Goal: Task Accomplishment & Management: Manage account settings

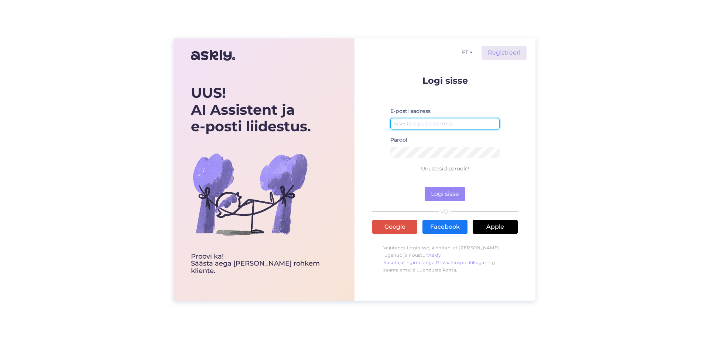
click at [411, 127] on input "email" at bounding box center [444, 123] width 109 height 11
type input "[EMAIL_ADDRESS][DOMAIN_NAME]"
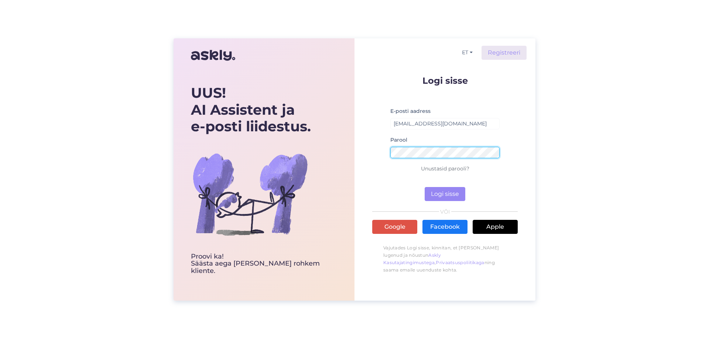
click at [425, 187] on button "Logi sisse" at bounding box center [445, 194] width 41 height 14
click at [296, 152] on div "UUS! AI Assistent ja e-posti liidestus. Proovi ka! Säästa aega [PERSON_NAME] ro…" at bounding box center [355, 169] width 362 height 263
click at [425, 187] on button "Logi sisse" at bounding box center [445, 194] width 41 height 14
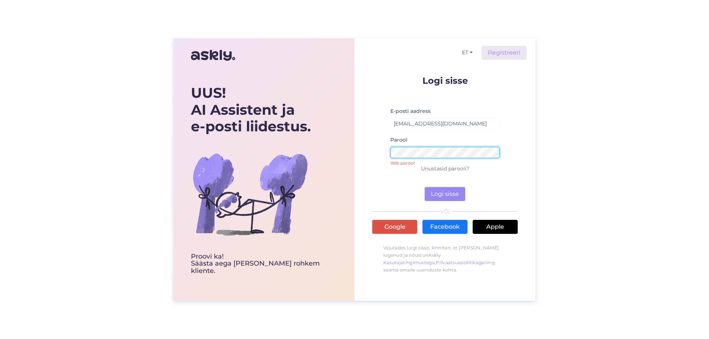
click at [425, 187] on button "Logi sisse" at bounding box center [445, 194] width 41 height 14
click at [339, 154] on div "UUS! AI Assistent ja e-posti liidestus. Proovi ka! Säästa aega [PERSON_NAME] ro…" at bounding box center [355, 169] width 362 height 263
click at [425, 187] on button "Logi sisse" at bounding box center [445, 194] width 41 height 14
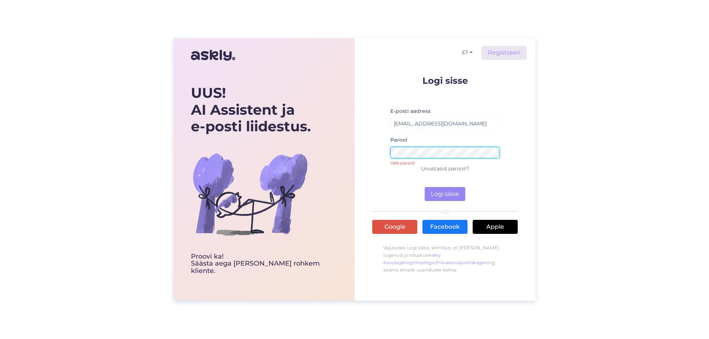
click at [425, 187] on button "Logi sisse" at bounding box center [445, 194] width 41 height 14
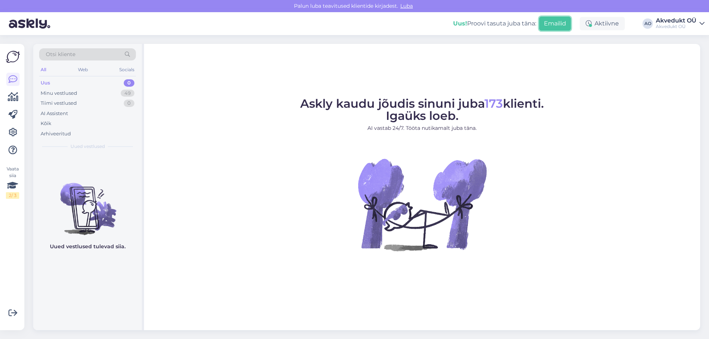
click at [556, 27] on button "Emailid" at bounding box center [555, 24] width 32 height 14
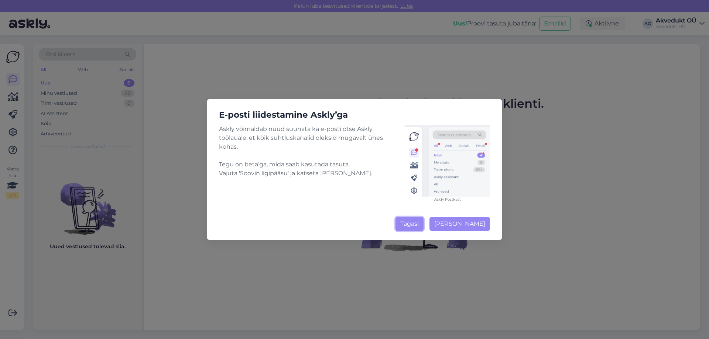
click at [411, 223] on button "Tagasi" at bounding box center [410, 224] width 28 height 14
click at [411, 225] on img at bounding box center [422, 204] width 133 height 133
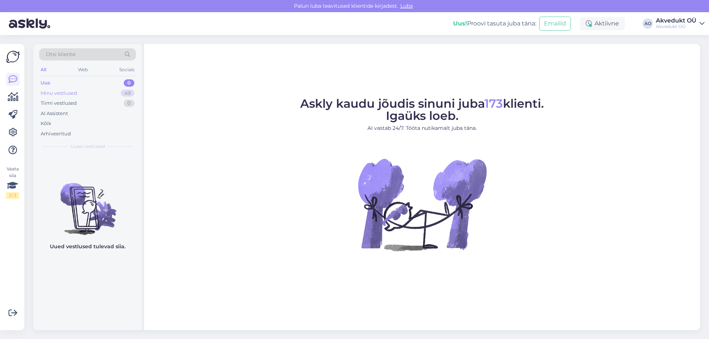
click at [83, 90] on div "Minu vestlused 49" at bounding box center [87, 93] width 97 height 10
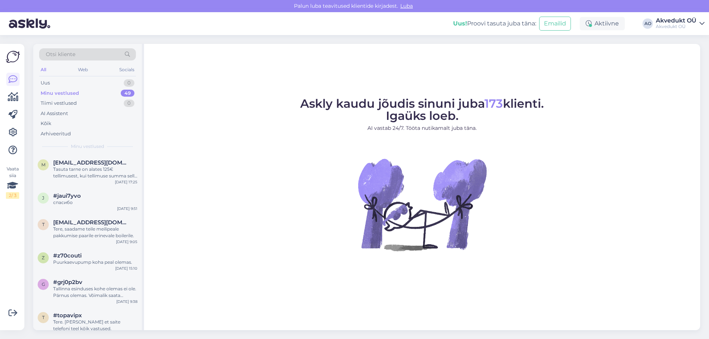
click at [697, 24] on link "Akvedukt OÜ Akvedukt OÜ" at bounding box center [680, 24] width 49 height 12
click at [16, 96] on icon at bounding box center [13, 97] width 11 height 9
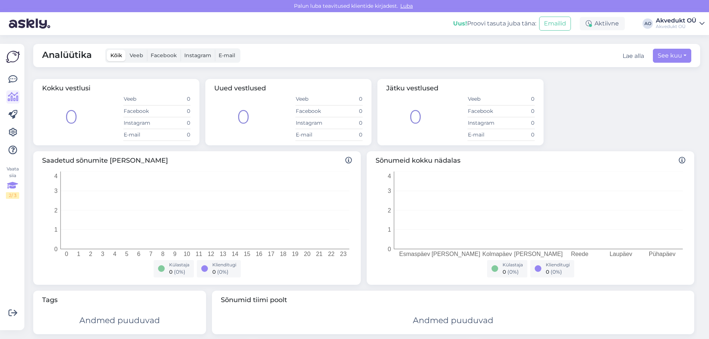
click at [11, 184] on icon at bounding box center [12, 185] width 11 height 13
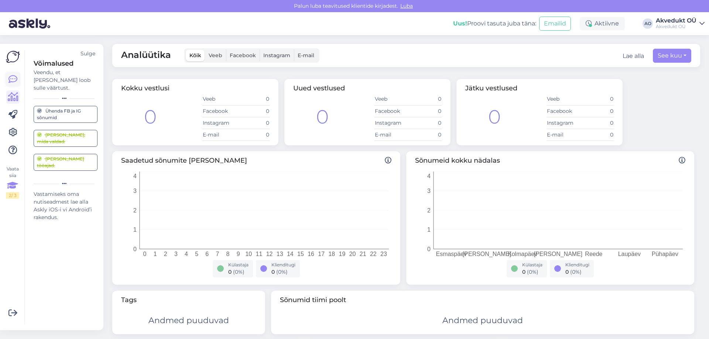
click at [16, 81] on icon at bounding box center [12, 79] width 9 height 9
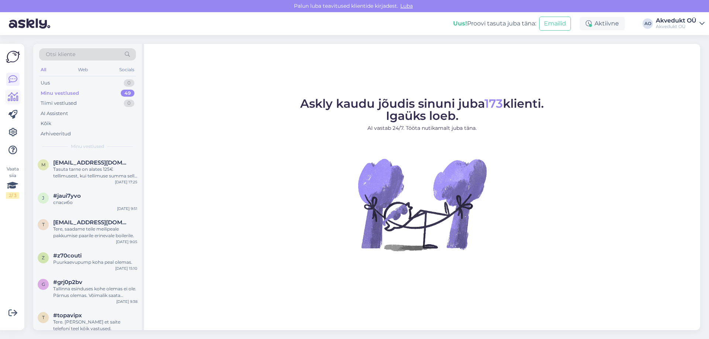
click at [12, 99] on icon at bounding box center [13, 97] width 11 height 9
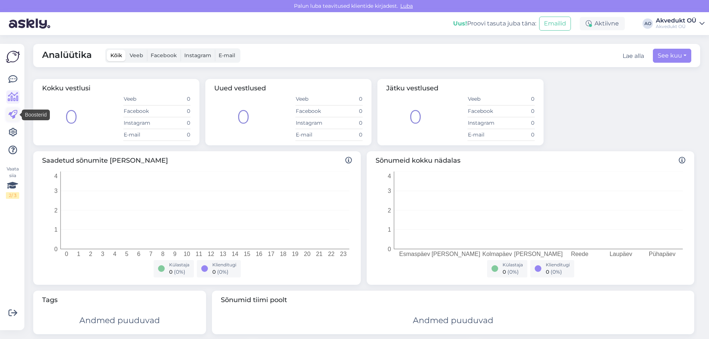
click at [12, 112] on icon at bounding box center [12, 114] width 9 height 9
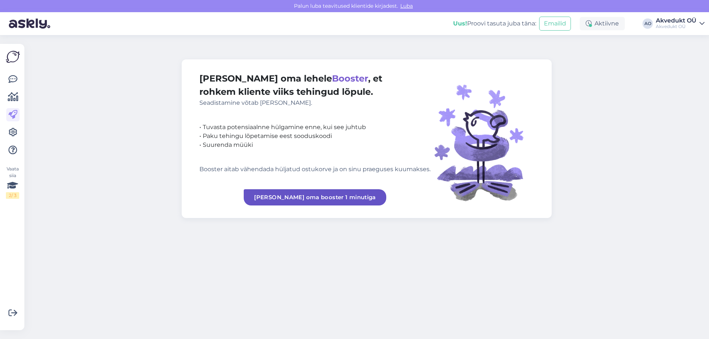
click at [694, 26] on div "Akvedukt OÜ" at bounding box center [676, 27] width 41 height 6
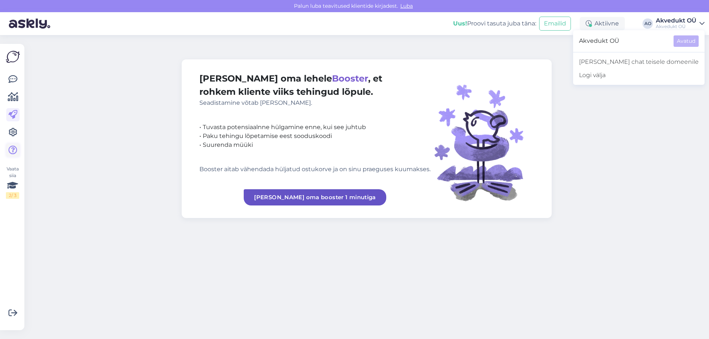
click at [11, 149] on icon at bounding box center [12, 150] width 9 height 9
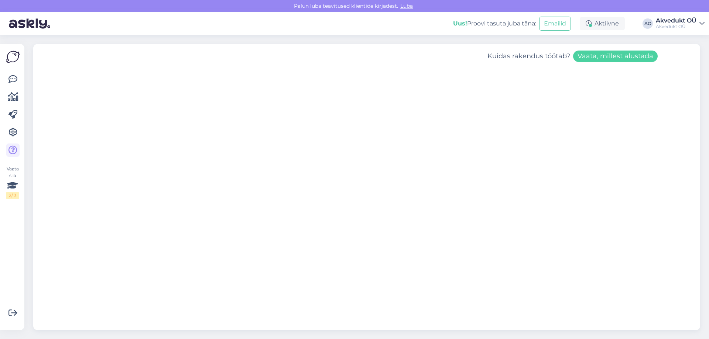
click at [691, 28] on div "Akvedukt OÜ" at bounding box center [676, 27] width 41 height 6
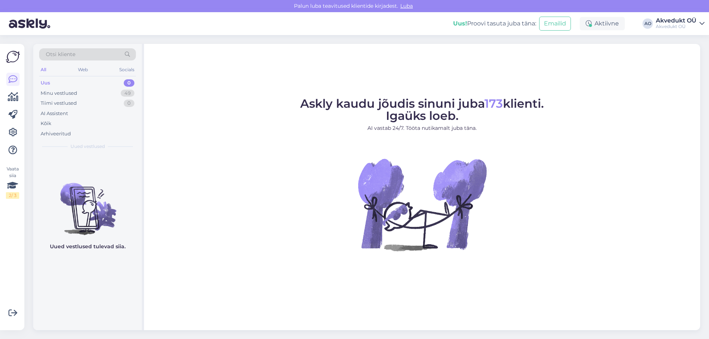
click at [699, 27] on link "Akvedukt OÜ Akvedukt OÜ" at bounding box center [680, 24] width 49 height 12
click at [639, 75] on div "Logi välja" at bounding box center [638, 75] width 131 height 13
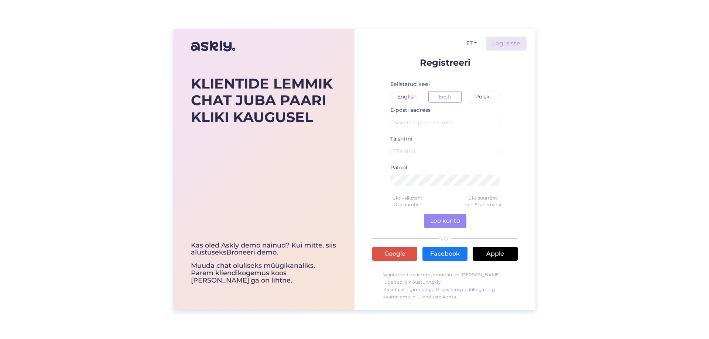
click at [564, 170] on div "KLIENTIDE LEMMIK CHAT JUBA PAARI KLIKI KAUGUSEL Kas oled Askly demo näinud? Kui…" at bounding box center [354, 169] width 709 height 339
